Goal: Task Accomplishment & Management: Use online tool/utility

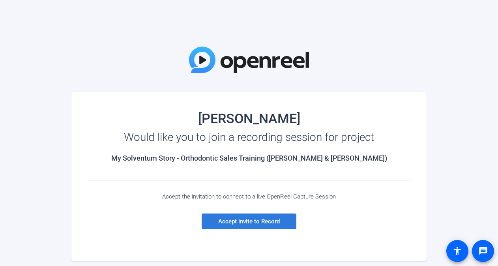
click at [238, 224] on span "Accept invite to Record" at bounding box center [249, 221] width 62 height 7
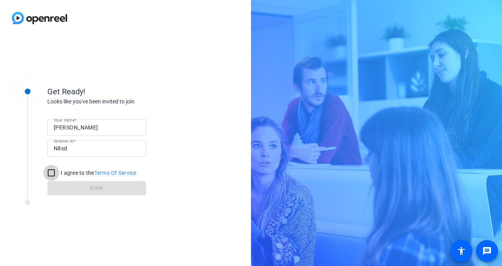
click at [53, 171] on input "I agree to the Terms Of Service" at bounding box center [51, 173] width 16 height 16
checkbox input "true"
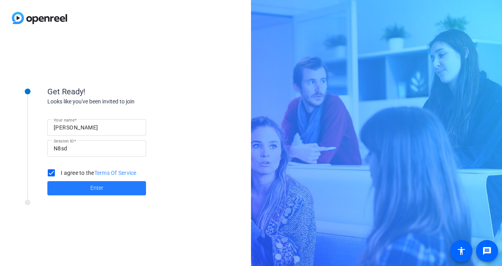
click at [92, 190] on span "Enter" at bounding box center [96, 188] width 13 height 8
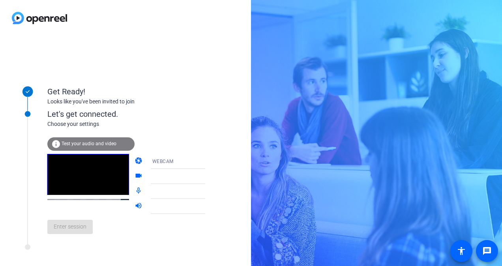
click at [211, 162] on icon at bounding box center [213, 162] width 4 height 2
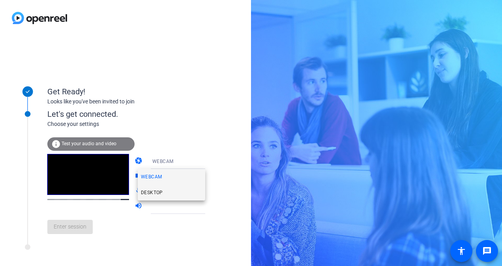
click at [166, 196] on mat-option "DESKTOP" at bounding box center [172, 193] width 68 height 16
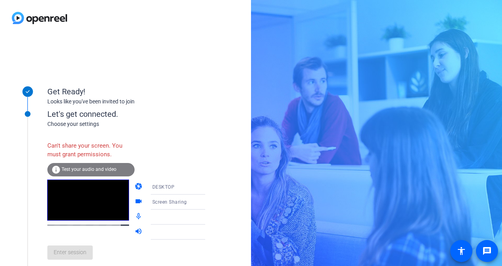
click at [211, 187] on icon at bounding box center [213, 187] width 4 height 2
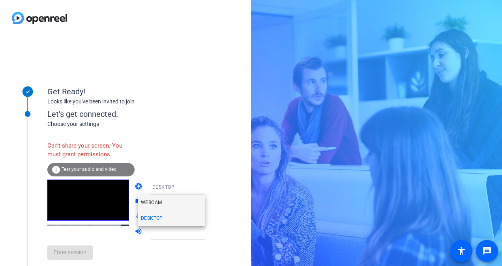
click at [168, 203] on mat-option "WEBCAM" at bounding box center [172, 203] width 68 height 16
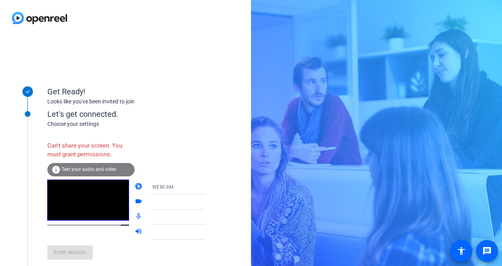
click at [209, 203] on icon at bounding box center [213, 201] width 9 height 9
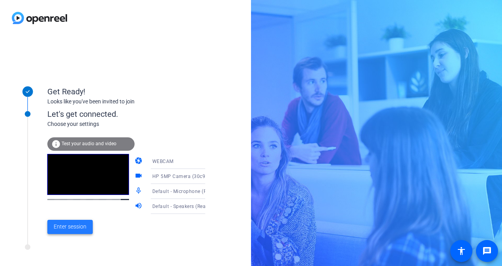
click at [62, 228] on span "Enter session" at bounding box center [70, 227] width 33 height 8
